Goal: Navigation & Orientation: Go to known website

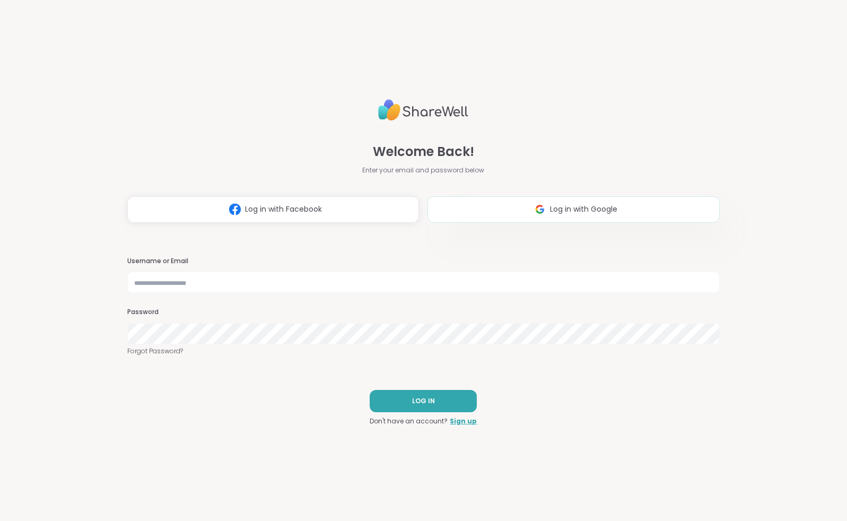
click at [585, 217] on button "Log in with Google" at bounding box center [574, 209] width 292 height 27
